Goal: Find specific page/section: Find specific page/section

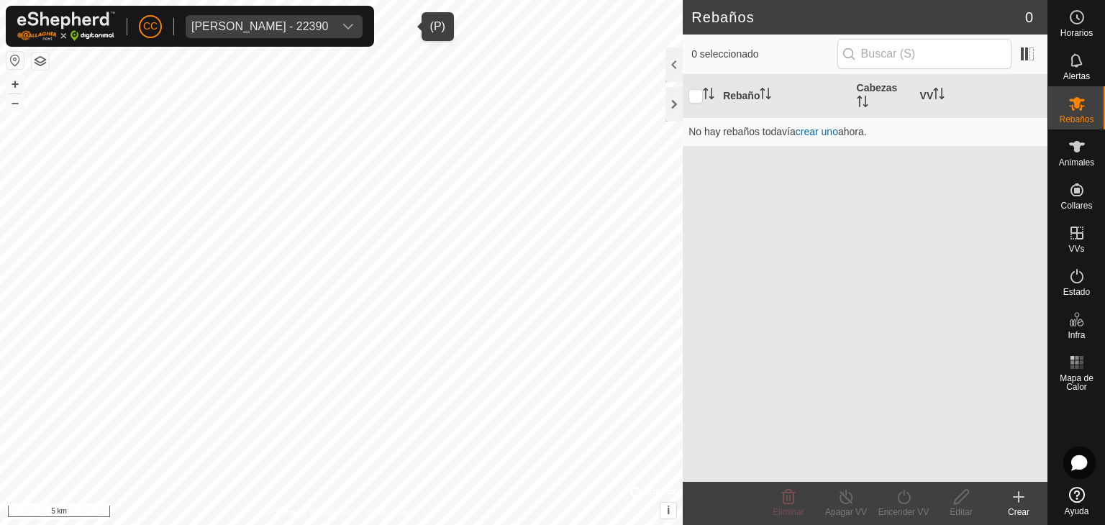
click at [216, 27] on div "[PERSON_NAME] - 22390" at bounding box center [259, 27] width 137 height 12
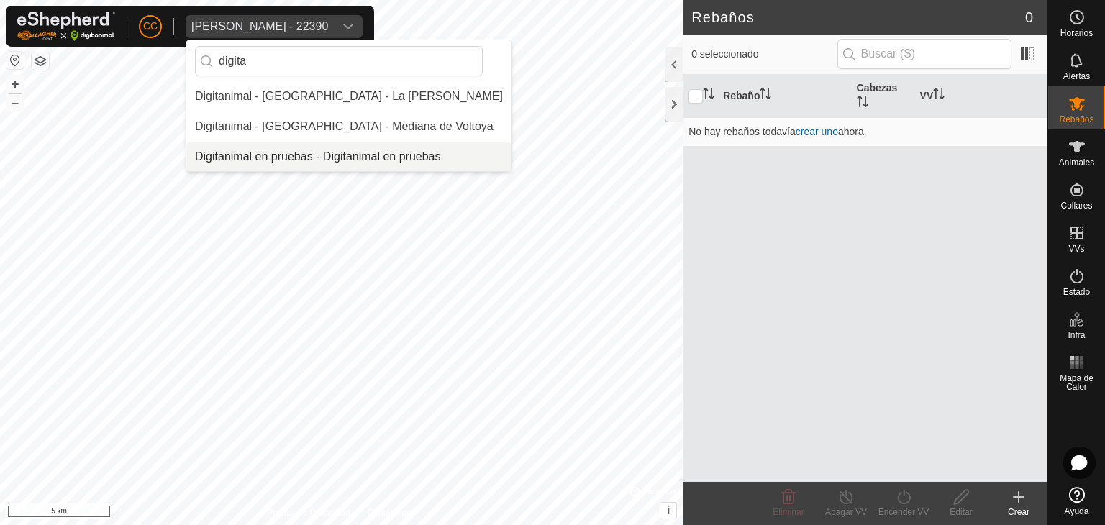
type input "digita"
click at [305, 155] on li "Digitanimal en pruebas - Digitanimal en pruebas" at bounding box center [348, 156] width 325 height 29
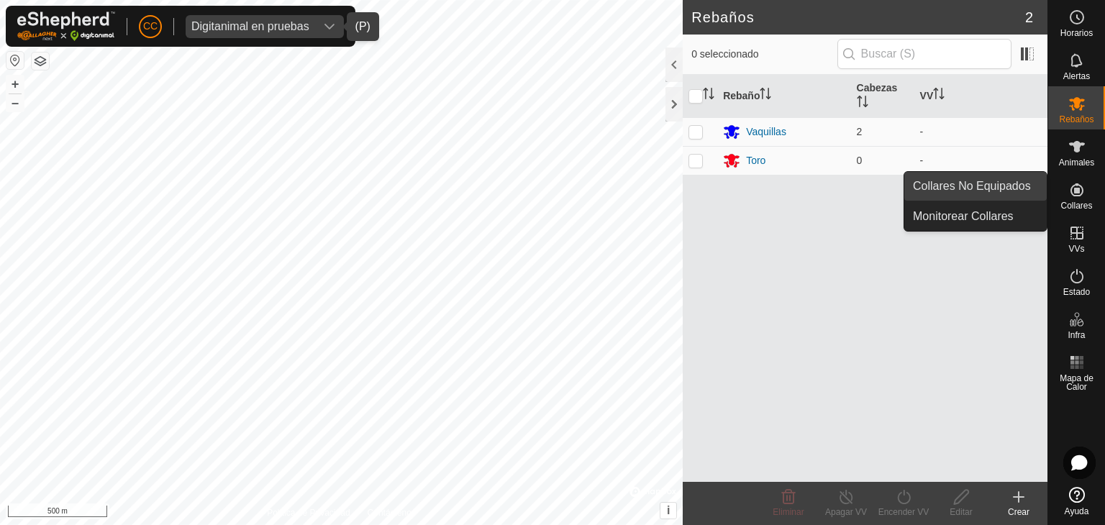
click at [1003, 188] on link "Collares No Equipados" at bounding box center [975, 186] width 142 height 29
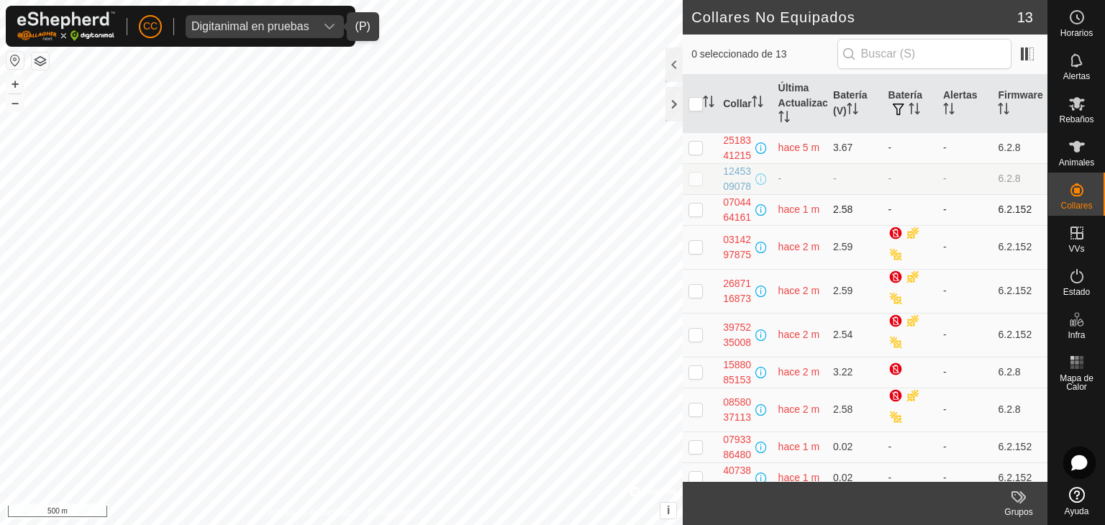
scroll to position [230, 0]
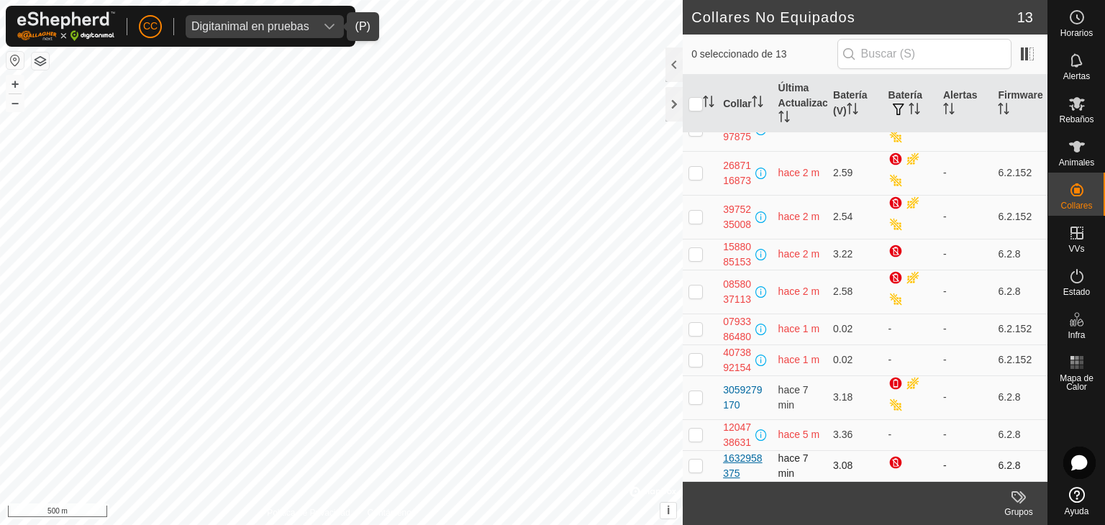
click at [742, 455] on div "1632958375" at bounding box center [744, 466] width 43 height 30
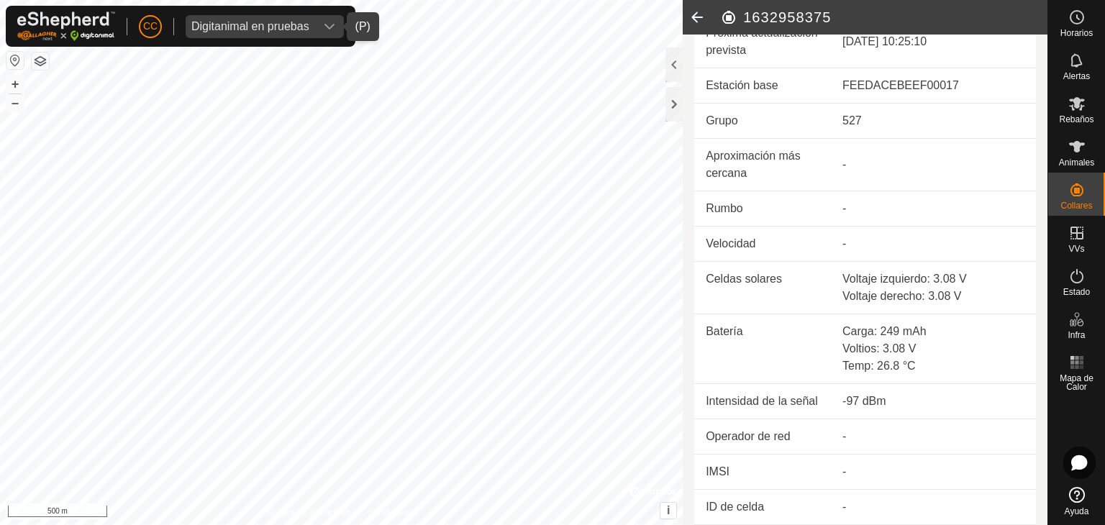
scroll to position [528, 0]
